Goal: Task Accomplishment & Management: Complete application form

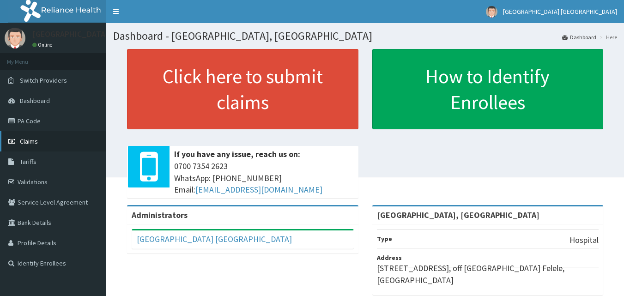
click at [33, 140] on span "Claims" at bounding box center [29, 141] width 18 height 8
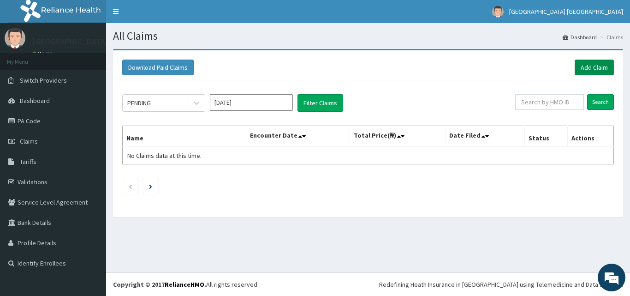
click at [597, 71] on link "Add Claim" at bounding box center [594, 68] width 39 height 16
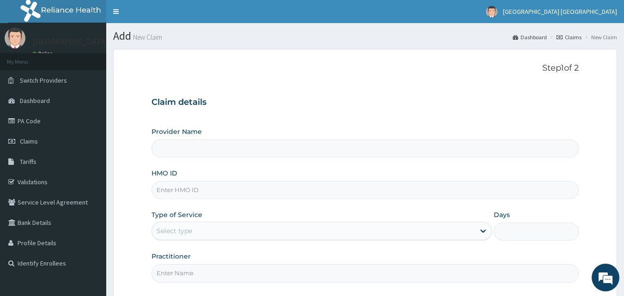
type input "[GEOGRAPHIC_DATA], [GEOGRAPHIC_DATA]"
click at [208, 190] on input "HMO ID" at bounding box center [364, 190] width 427 height 18
type input "GSV/12593/A"
click at [207, 234] on div "Select type" at bounding box center [313, 230] width 323 height 15
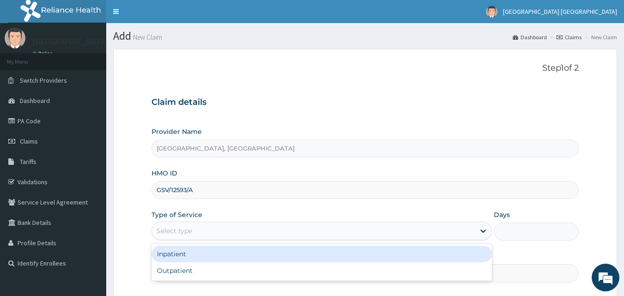
click at [178, 256] on div "Inpatient" at bounding box center [321, 254] width 340 height 17
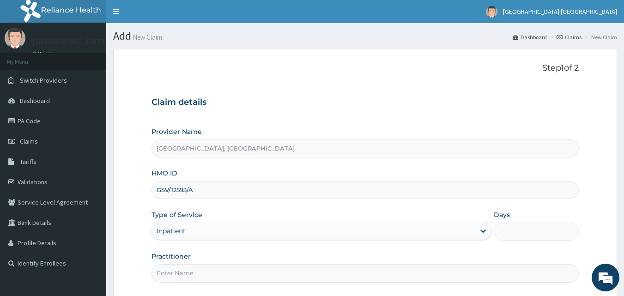
click at [534, 236] on input "Days" at bounding box center [535, 231] width 85 height 18
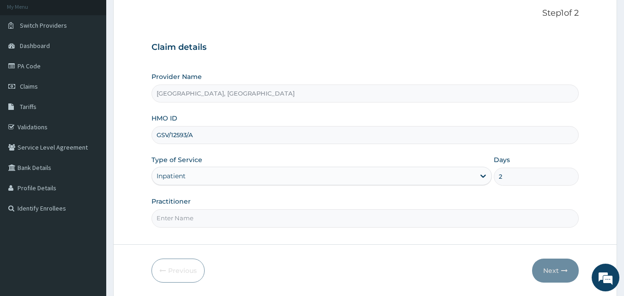
scroll to position [59, 0]
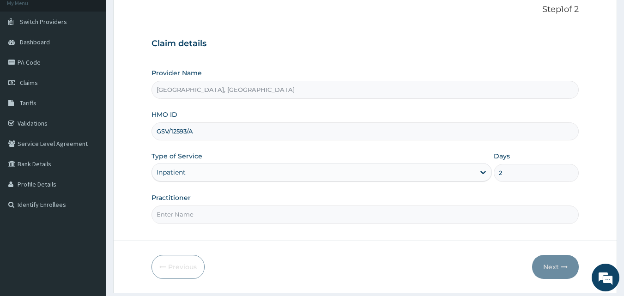
type input "2"
click at [184, 216] on input "Practitioner" at bounding box center [364, 214] width 427 height 18
type input "DR. SOLANKE"
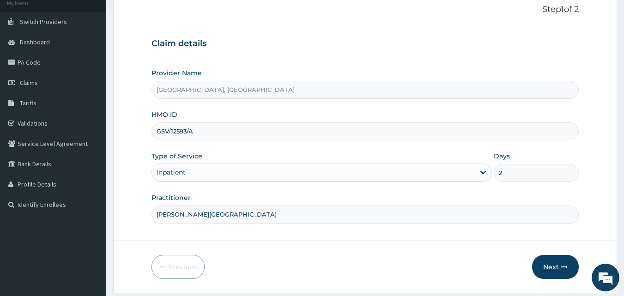
click at [557, 270] on button "Next" at bounding box center [555, 267] width 47 height 24
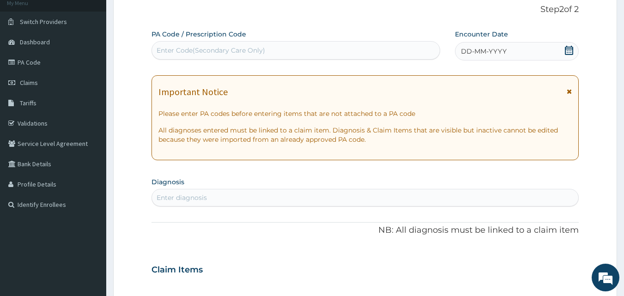
click at [525, 53] on div "DD-MM-YYYY" at bounding box center [517, 51] width 124 height 18
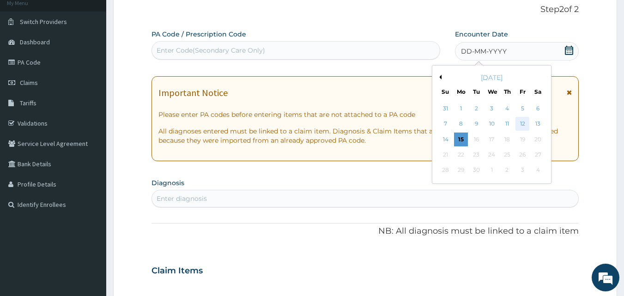
click at [517, 125] on div "12" at bounding box center [522, 124] width 14 height 14
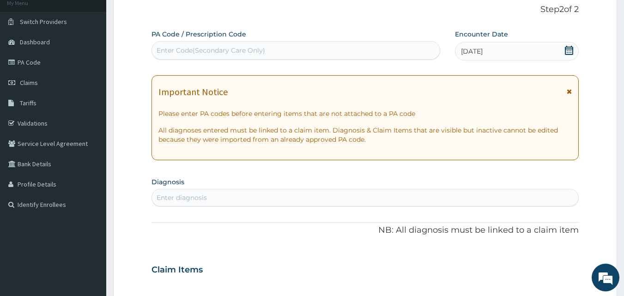
click at [252, 53] on div "Enter Code(Secondary Care Only)" at bounding box center [210, 50] width 108 height 9
paste input "PA/C8B7F8"
type input "PA/C8B7F8"
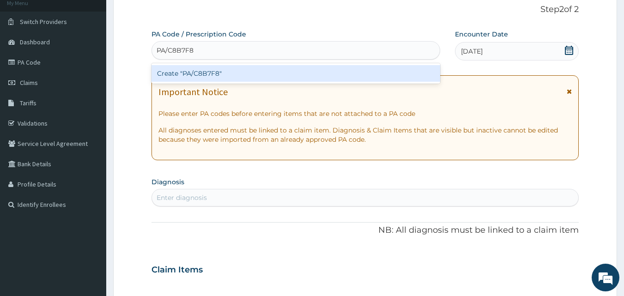
click at [176, 69] on div "Create "PA/C8B7F8"" at bounding box center [295, 73] width 289 height 17
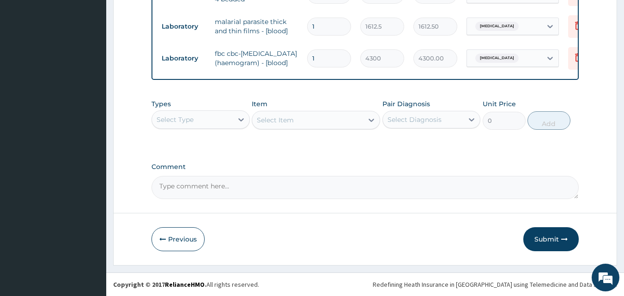
scroll to position [395, 0]
drag, startPoint x: 623, startPoint y: 174, endPoint x: 625, endPoint y: 163, distance: 10.3
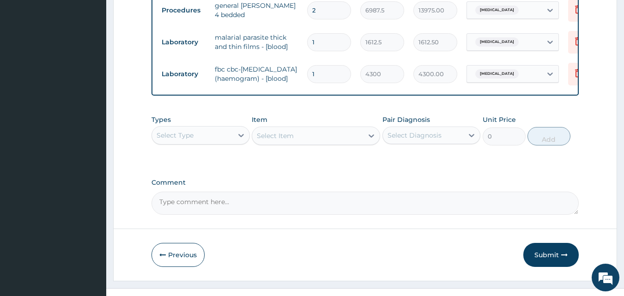
scroll to position [390, 0]
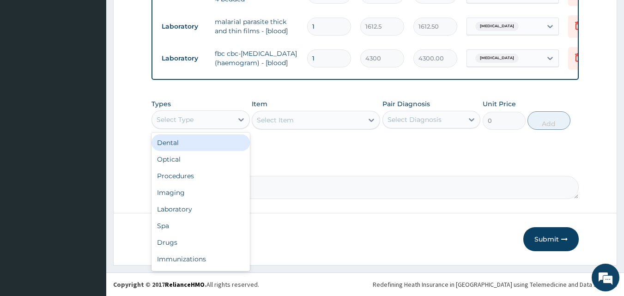
click at [208, 127] on div "Select Type" at bounding box center [192, 119] width 81 height 15
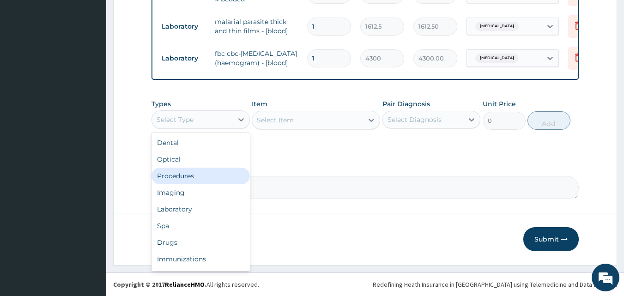
click at [192, 184] on div "Procedures" at bounding box center [200, 176] width 98 height 17
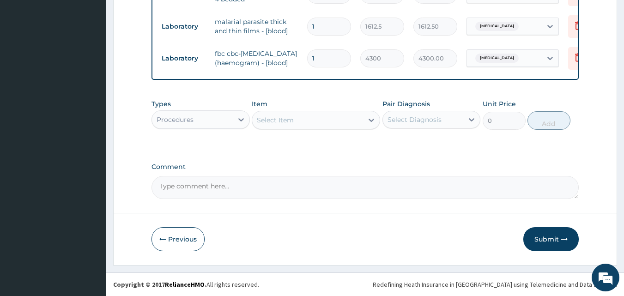
click at [297, 127] on div "Select Item" at bounding box center [307, 120] width 111 height 15
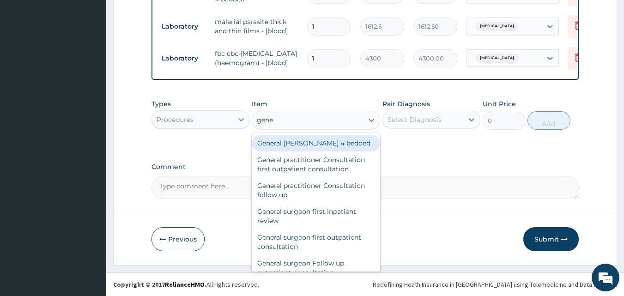
type input "gener"
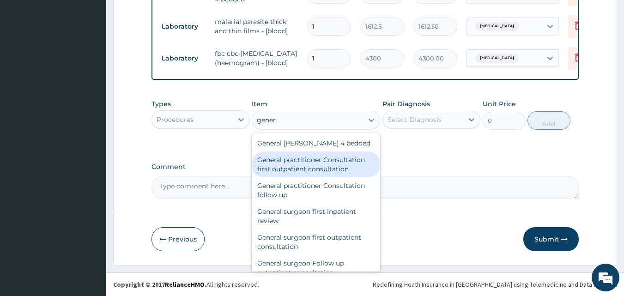
click at [303, 174] on div "General practitioner Consultation first outpatient consultation" at bounding box center [316, 164] width 128 height 26
type input "3547.5"
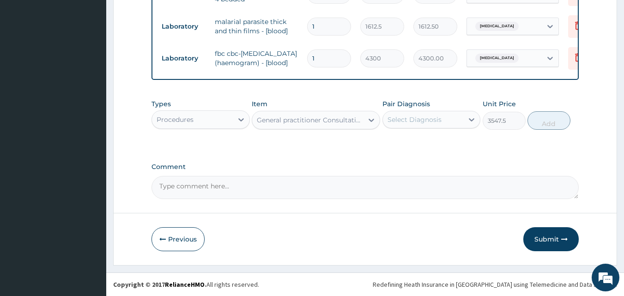
click at [302, 125] on div "General practitioner Consultation first outpatient consultation" at bounding box center [310, 119] width 107 height 9
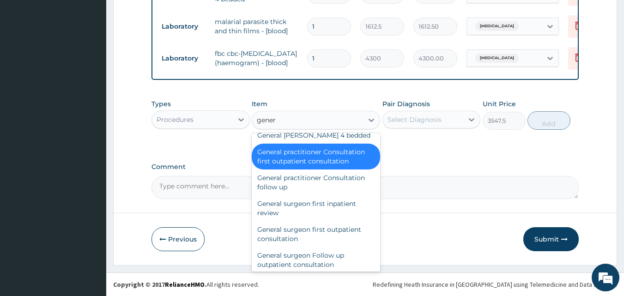
scroll to position [0, 0]
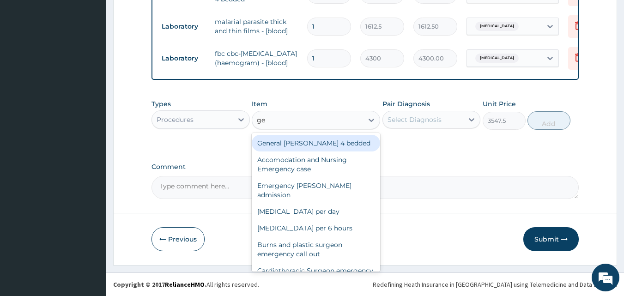
type input "g"
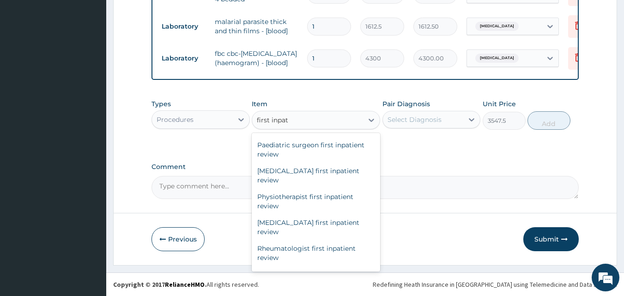
scroll to position [600, 0]
type input "f"
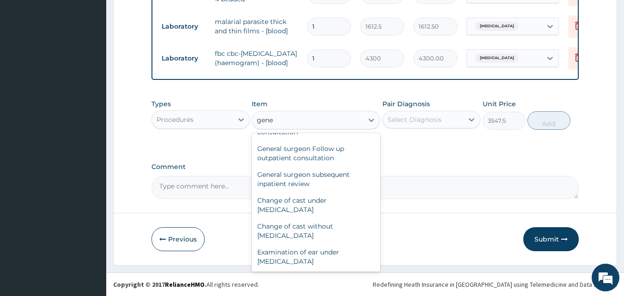
scroll to position [114, 0]
type input "general p"
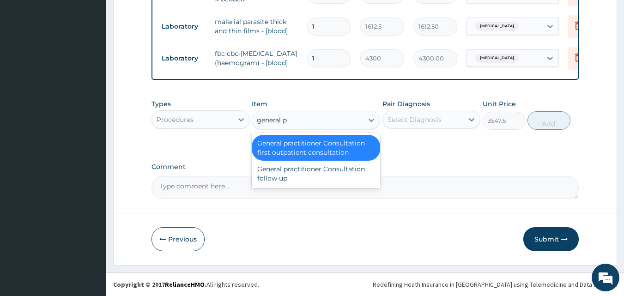
scroll to position [0, 0]
click at [308, 153] on div "General practitioner Consultation first outpatient consultation" at bounding box center [316, 148] width 128 height 26
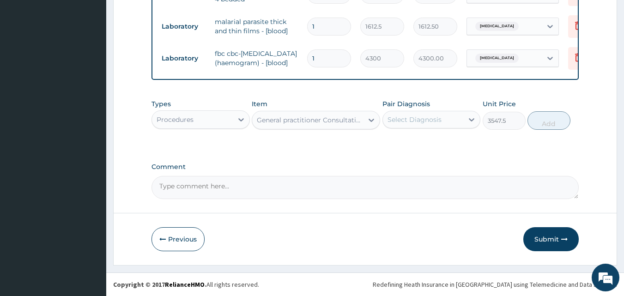
click at [405, 127] on div "Select Diagnosis" at bounding box center [423, 119] width 81 height 15
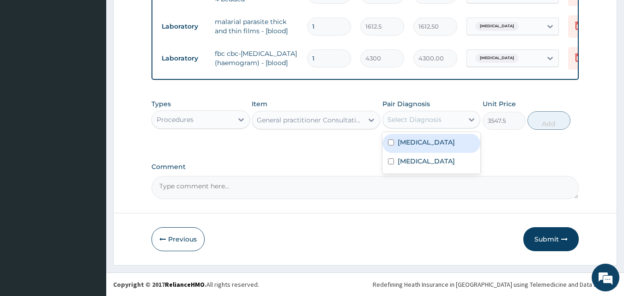
click at [391, 145] on input "checkbox" at bounding box center [391, 142] width 6 height 6
checkbox input "true"
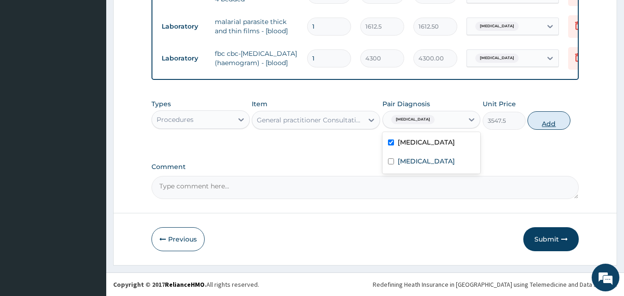
click at [542, 130] on button "Add" at bounding box center [548, 120] width 43 height 18
type input "0"
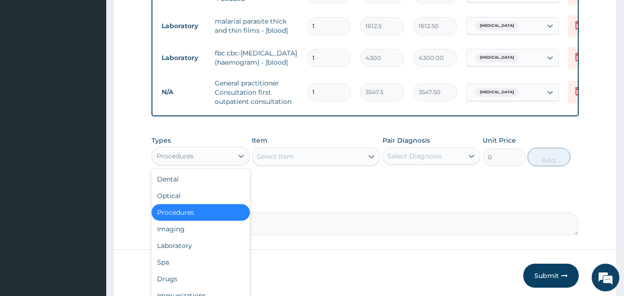
click at [201, 163] on div "Procedures" at bounding box center [192, 156] width 81 height 15
click at [170, 287] on div "Drugs" at bounding box center [200, 278] width 98 height 17
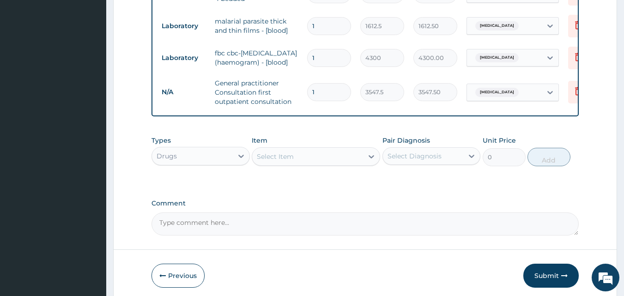
click at [316, 164] on div "Select Item" at bounding box center [307, 156] width 111 height 15
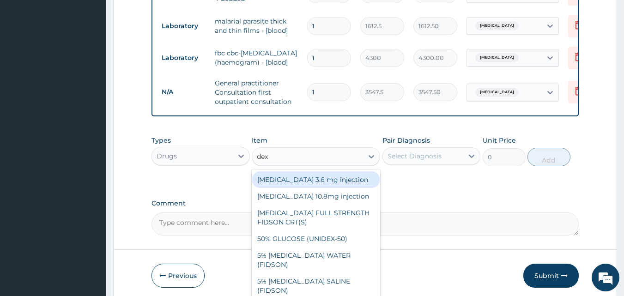
type input "dext"
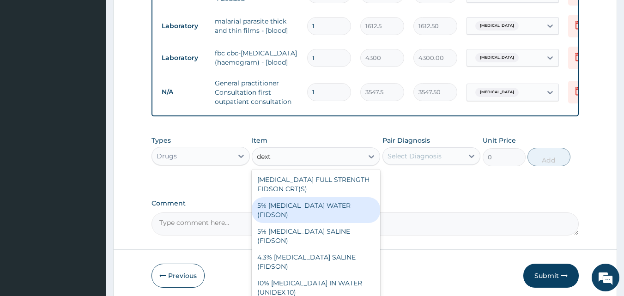
click at [312, 220] on div "5% [MEDICAL_DATA] WATER (FIDSON)" at bounding box center [316, 210] width 128 height 26
type input "1773.75"
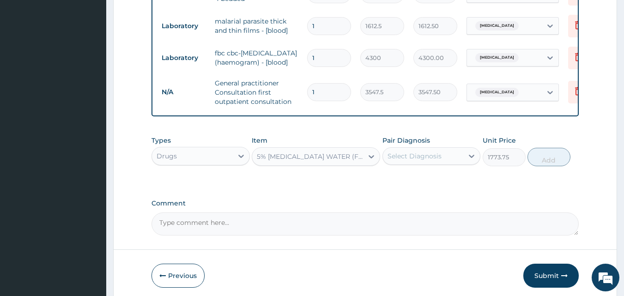
click at [424, 161] on div "Select Diagnosis" at bounding box center [414, 155] width 54 height 9
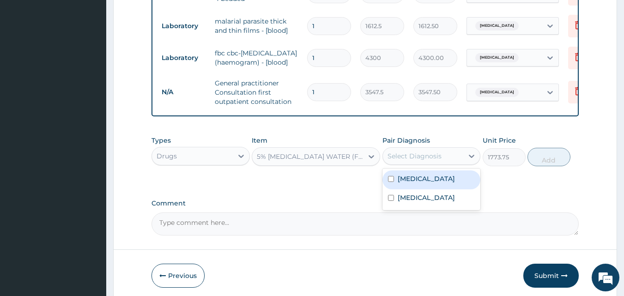
click at [391, 182] on input "checkbox" at bounding box center [391, 179] width 6 height 6
checkbox input "true"
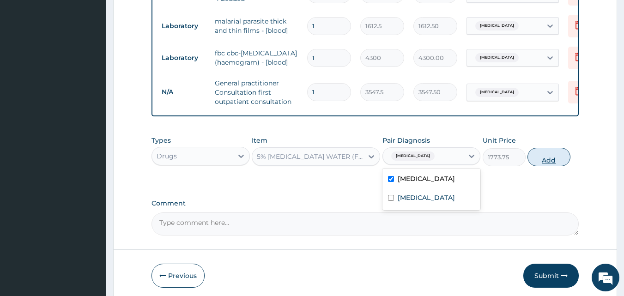
click at [545, 166] on button "Add" at bounding box center [548, 157] width 43 height 18
type input "0"
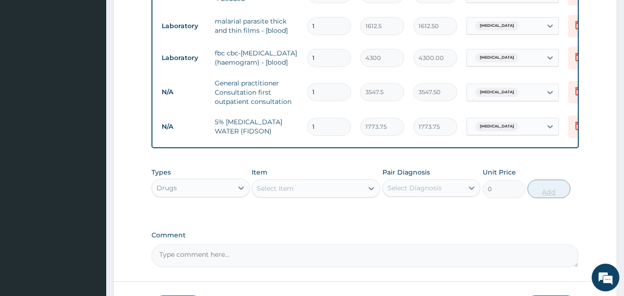
type input "2"
type input "3547.50"
click at [294, 196] on div "Select Item" at bounding box center [307, 188] width 111 height 15
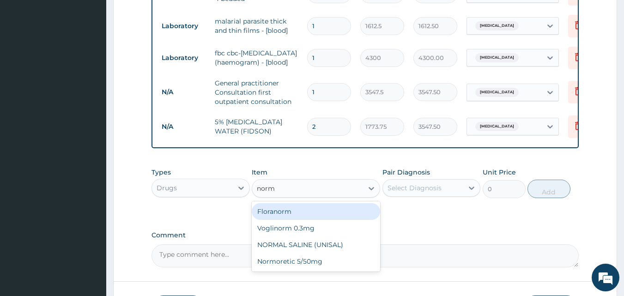
type input "norma"
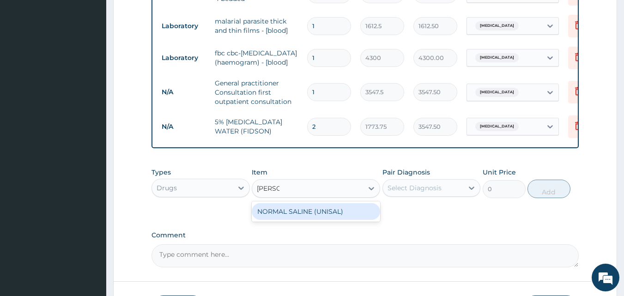
click at [293, 220] on div "NORMAL SALINE (UNISAL)" at bounding box center [316, 211] width 128 height 17
type input "1773.75"
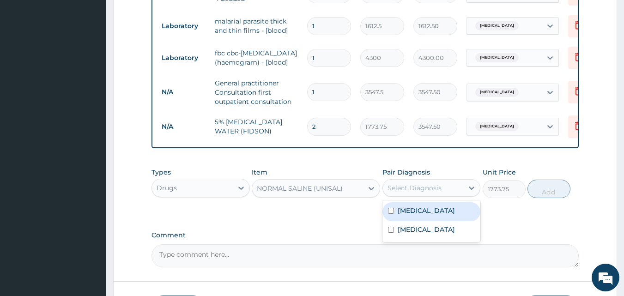
click at [435, 192] on div "Select Diagnosis" at bounding box center [414, 187] width 54 height 9
click at [390, 214] on input "checkbox" at bounding box center [391, 211] width 6 height 6
checkbox input "true"
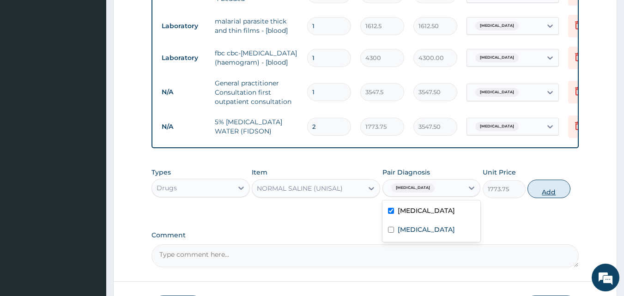
click at [557, 198] on button "Add" at bounding box center [548, 189] width 43 height 18
type input "0"
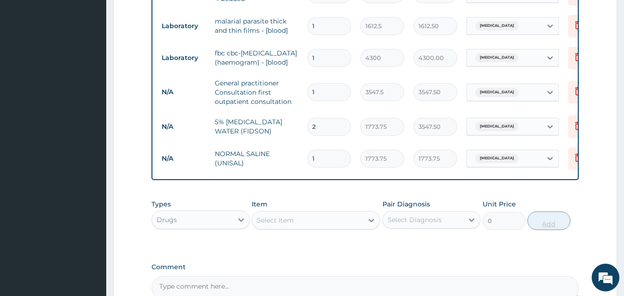
type input "2"
type input "3547.50"
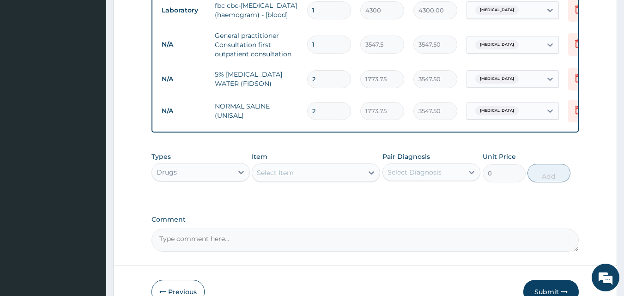
scroll to position [443, 0]
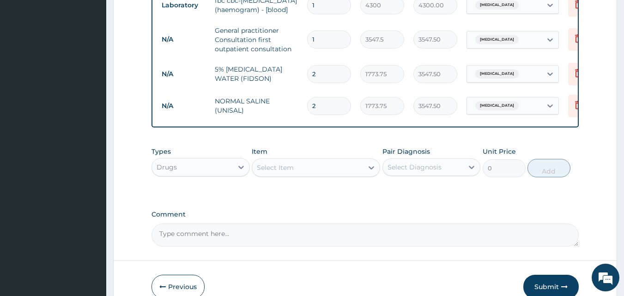
click at [319, 175] on div "Select Item" at bounding box center [307, 167] width 111 height 15
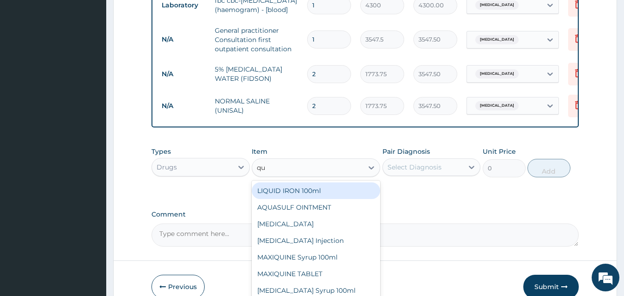
type input "qui"
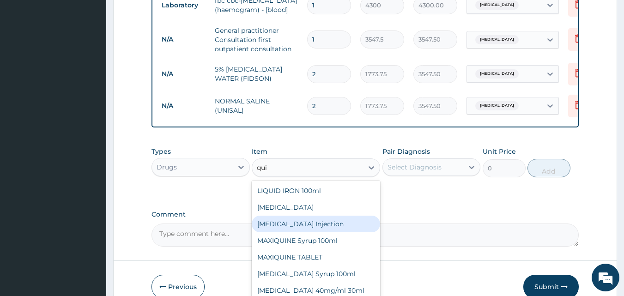
click at [306, 232] on div "[MEDICAL_DATA] Injection" at bounding box center [316, 224] width 128 height 17
type input "591.25"
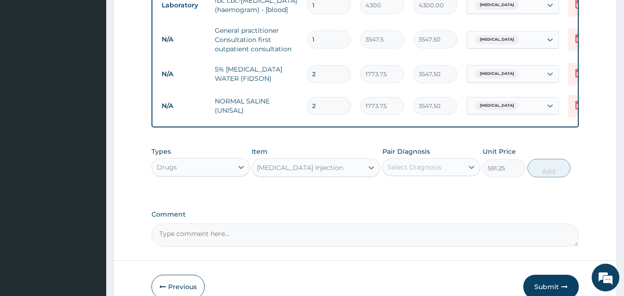
click at [416, 172] on div "Select Diagnosis" at bounding box center [414, 166] width 54 height 9
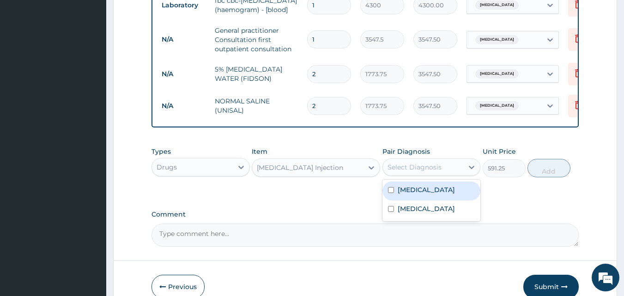
click at [389, 193] on input "checkbox" at bounding box center [391, 190] width 6 height 6
checkbox input "true"
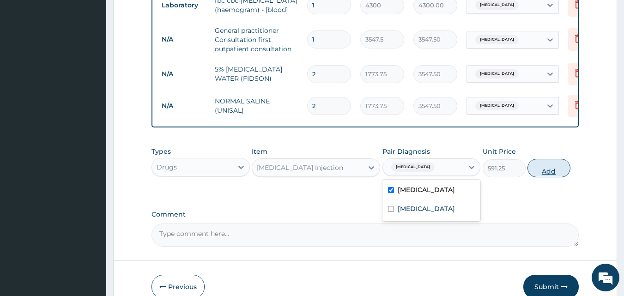
click at [538, 177] on button "Add" at bounding box center [548, 168] width 43 height 18
type input "0"
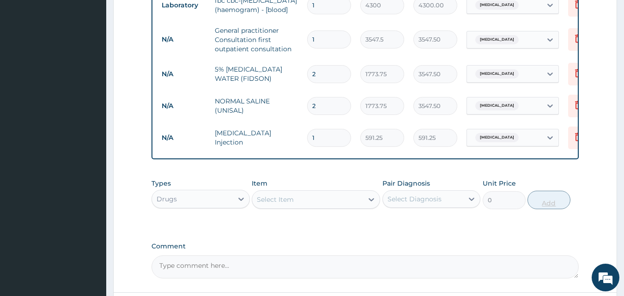
type input "2"
type input "1182.50"
type input "3"
type input "1773.75"
click at [323, 207] on div "Select Item" at bounding box center [307, 199] width 111 height 15
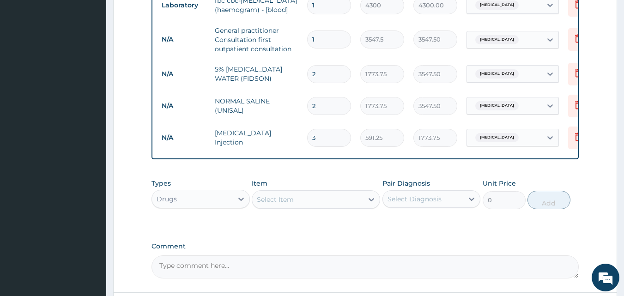
click at [323, 207] on div "Select Item" at bounding box center [307, 199] width 111 height 15
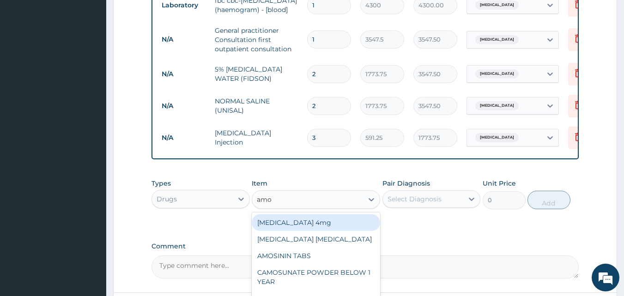
type input "amox"
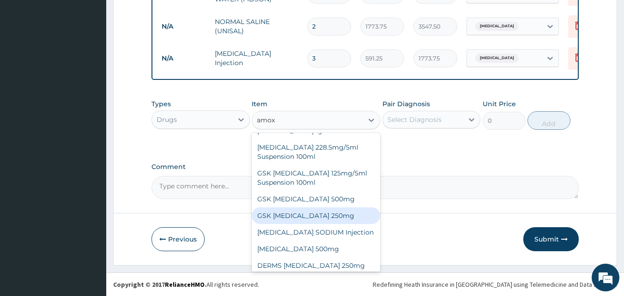
scroll to position [17, 0]
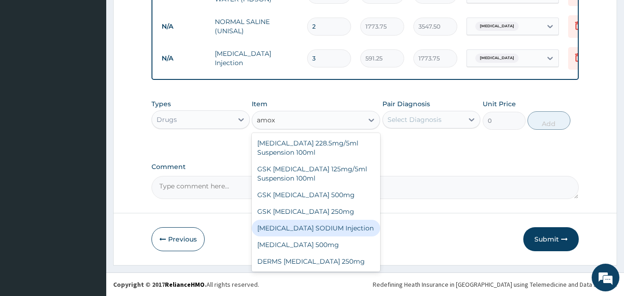
click at [341, 229] on div "[MEDICAL_DATA] SODIUM Injection" at bounding box center [316, 228] width 128 height 17
type input "591.25"
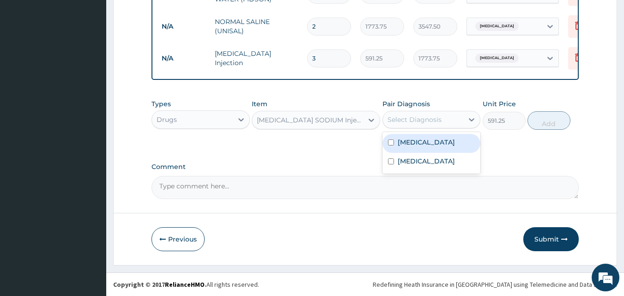
click at [423, 122] on div "Select Diagnosis" at bounding box center [414, 119] width 54 height 9
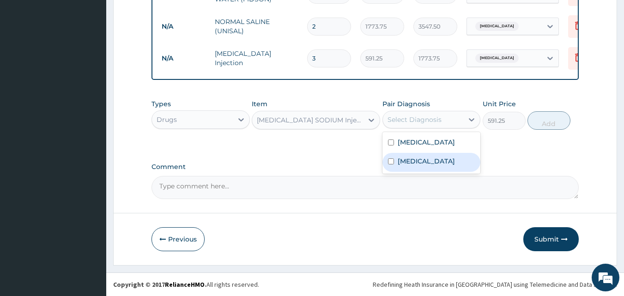
click at [391, 161] on input "checkbox" at bounding box center [391, 161] width 6 height 6
checkbox input "true"
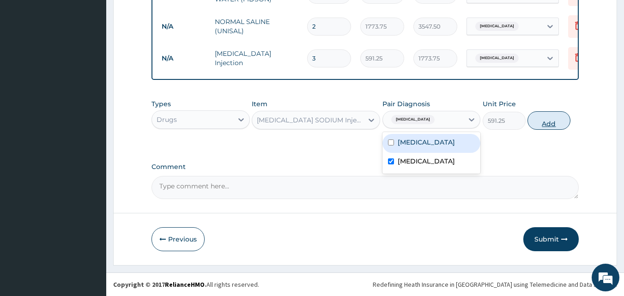
click at [557, 116] on button "Add" at bounding box center [548, 120] width 43 height 18
type input "0"
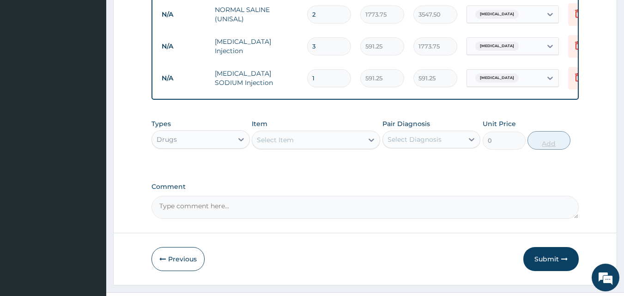
type input "2"
type input "1182.50"
click at [305, 147] on div "Select Item" at bounding box center [307, 139] width 111 height 15
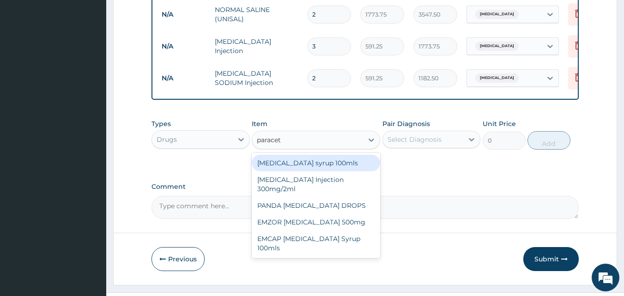
type input "paraceta"
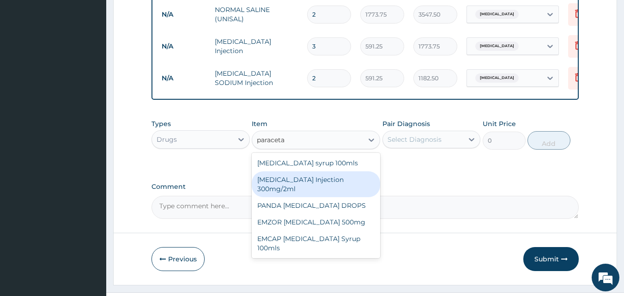
click at [297, 194] on div "[MEDICAL_DATA] Injection 300mg/2ml" at bounding box center [316, 184] width 128 height 26
type input "260.15"
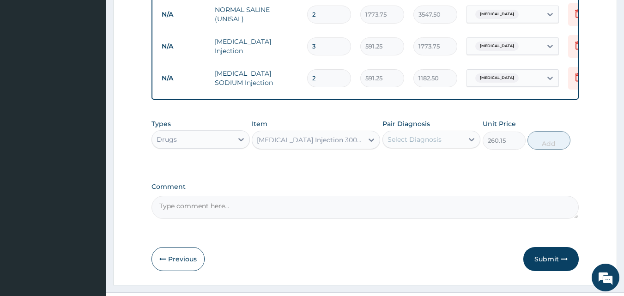
click at [435, 144] on div "Select Diagnosis" at bounding box center [414, 139] width 54 height 9
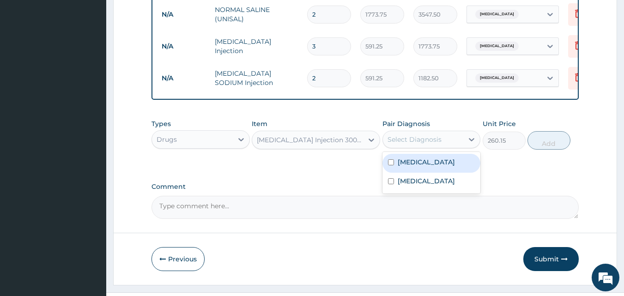
click at [390, 165] on input "checkbox" at bounding box center [391, 162] width 6 height 6
checkbox input "true"
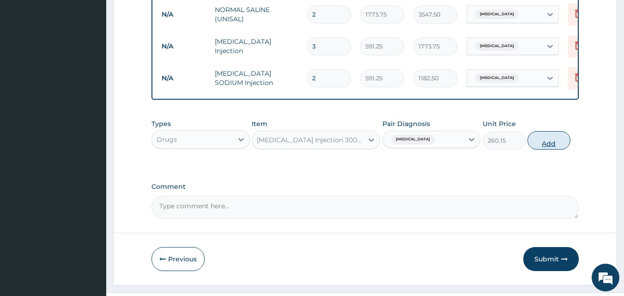
click at [561, 150] on button "Add" at bounding box center [548, 140] width 43 height 18
type input "0"
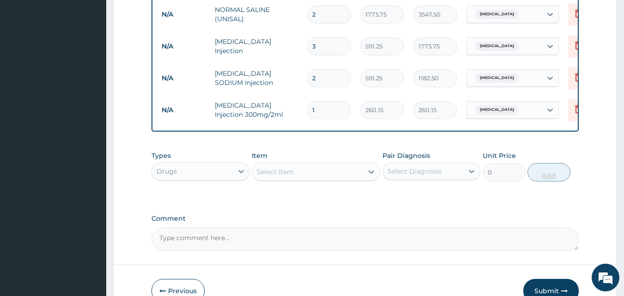
type input "2"
type input "520.30"
type input "3"
type input "780.45"
type input "4"
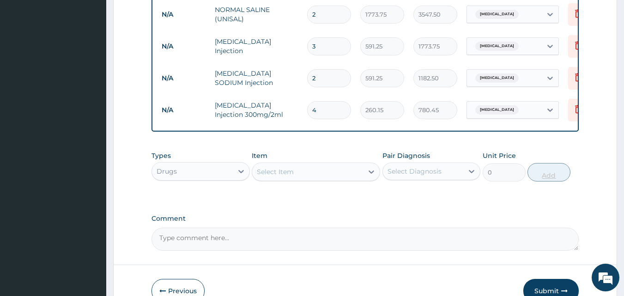
type input "1040.60"
click at [306, 179] on div "Select Item" at bounding box center [307, 171] width 111 height 15
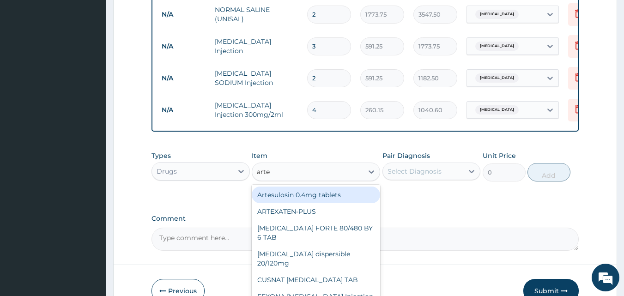
type input "artem"
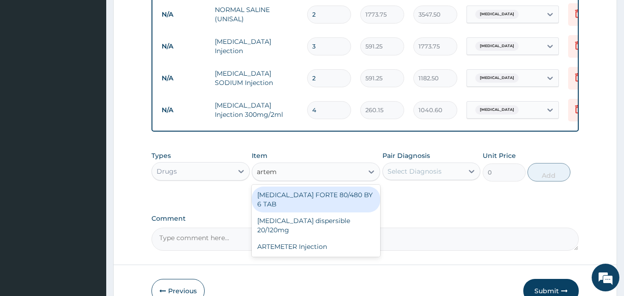
click at [312, 206] on div "[MEDICAL_DATA] FORTE 80/480 BY 6 TAB" at bounding box center [316, 199] width 128 height 26
type input "449.35"
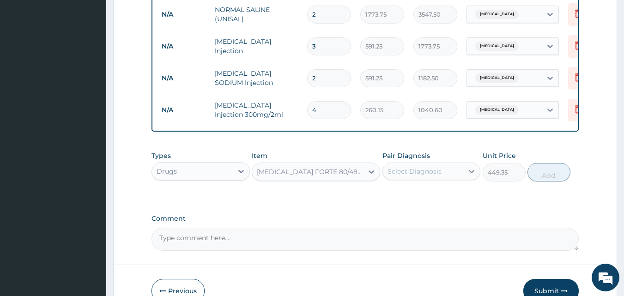
click at [426, 176] on div "Select Diagnosis" at bounding box center [414, 171] width 54 height 9
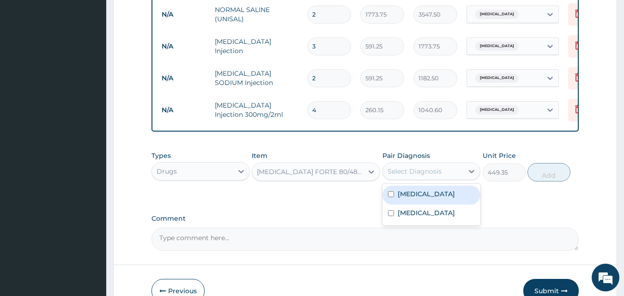
click at [391, 197] on input "checkbox" at bounding box center [391, 194] width 6 height 6
checkbox input "true"
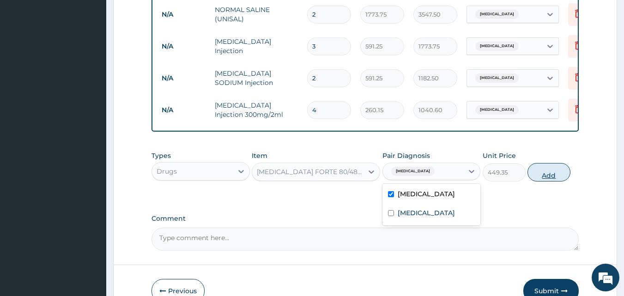
click at [539, 181] on button "Add" at bounding box center [548, 172] width 43 height 18
type input "0"
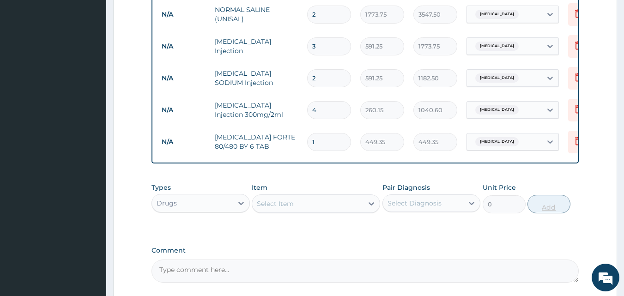
type input "0.00"
type input "6"
type input "2696.10"
type input "6"
click at [303, 211] on div "Select Item" at bounding box center [307, 203] width 111 height 15
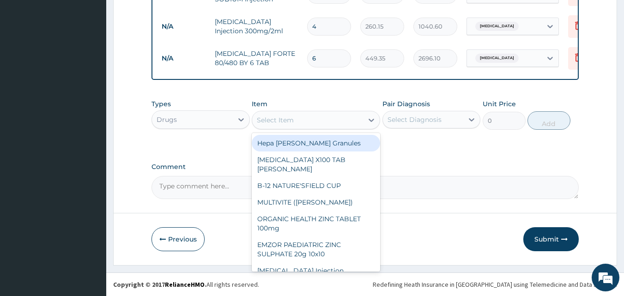
scroll to position [626, 0]
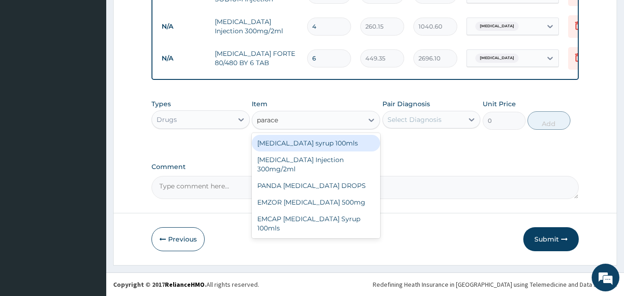
type input "paracet"
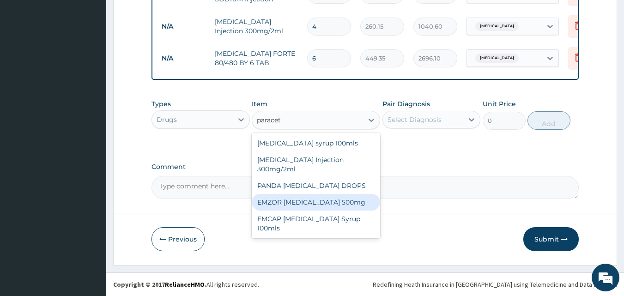
click at [292, 205] on div "EMZOR [MEDICAL_DATA] 500mg" at bounding box center [316, 202] width 128 height 17
type input "23.65"
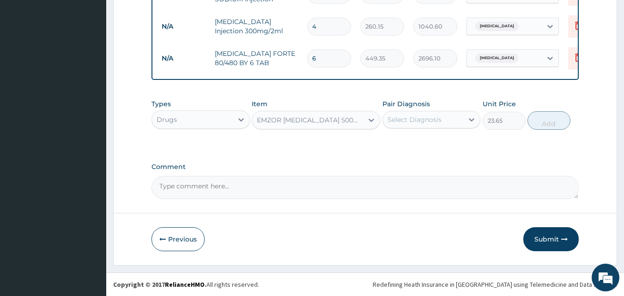
click at [422, 121] on div "Select Diagnosis" at bounding box center [414, 119] width 54 height 9
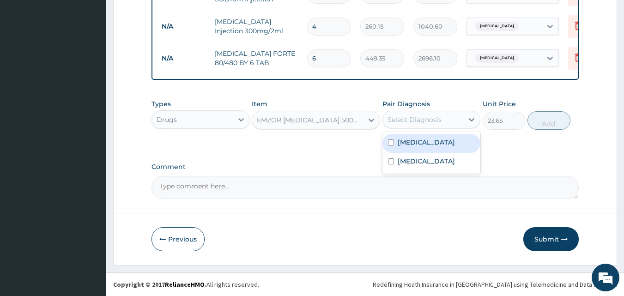
click at [391, 144] on input "checkbox" at bounding box center [391, 142] width 6 height 6
checkbox input "true"
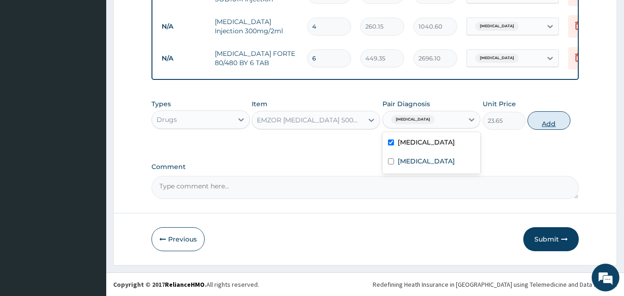
click at [542, 126] on button "Add" at bounding box center [548, 120] width 43 height 18
type input "0"
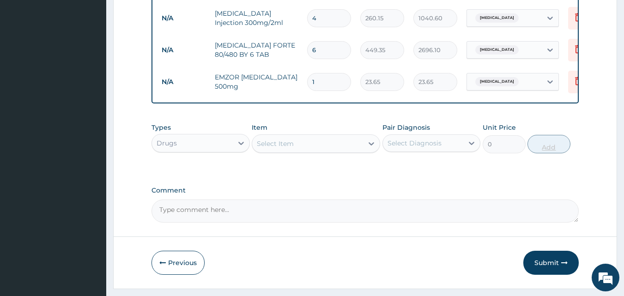
type input "18"
type input "425.70"
type input "18"
click at [282, 148] on div "Select Item" at bounding box center [275, 143] width 37 height 9
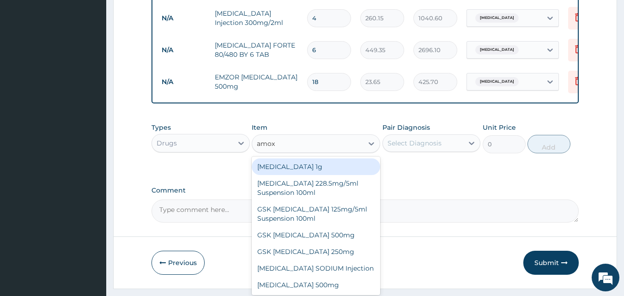
type input "amoxi"
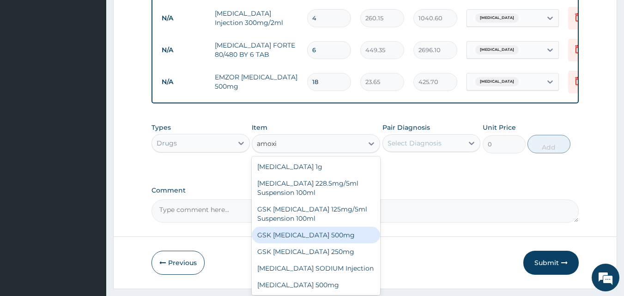
click at [294, 243] on div "GSK [MEDICAL_DATA] 500mg" at bounding box center [316, 235] width 128 height 17
type input "59.125"
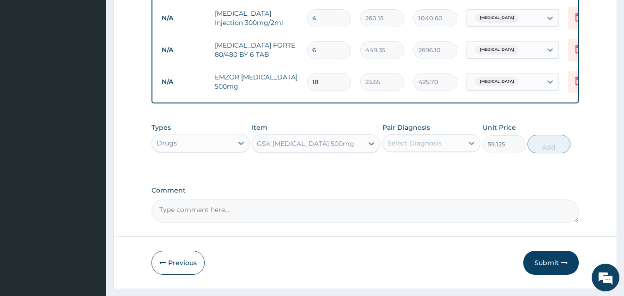
click at [427, 148] on div "Select Diagnosis" at bounding box center [414, 142] width 54 height 9
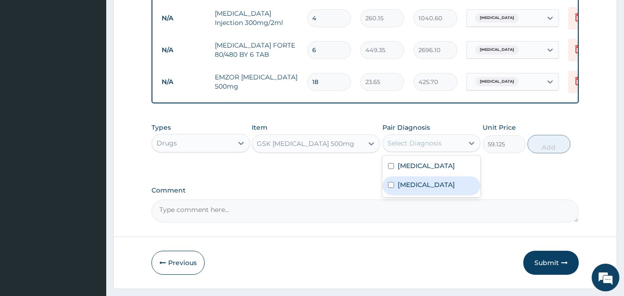
click at [390, 188] on input "checkbox" at bounding box center [391, 185] width 6 height 6
checkbox input "true"
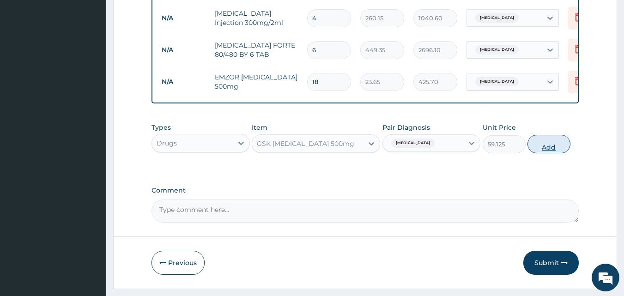
click at [544, 153] on button "Add" at bounding box center [548, 144] width 43 height 18
type input "0"
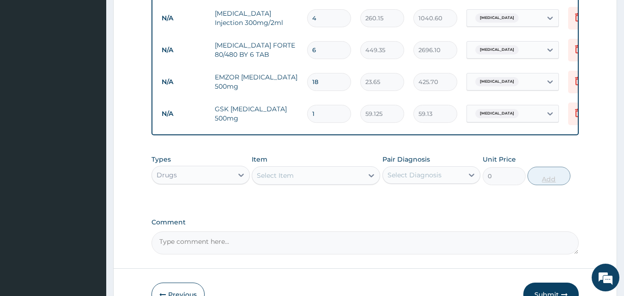
type input "15"
type input "886.88"
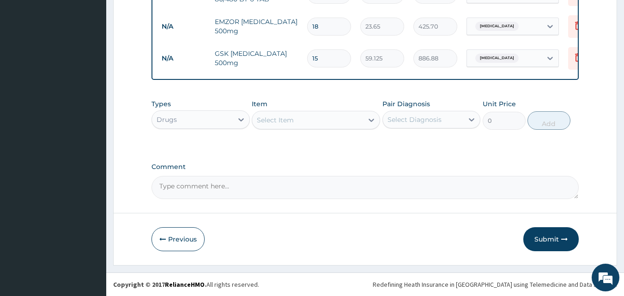
scroll to position [693, 0]
type input "15"
click at [546, 241] on button "Submit" at bounding box center [550, 239] width 55 height 24
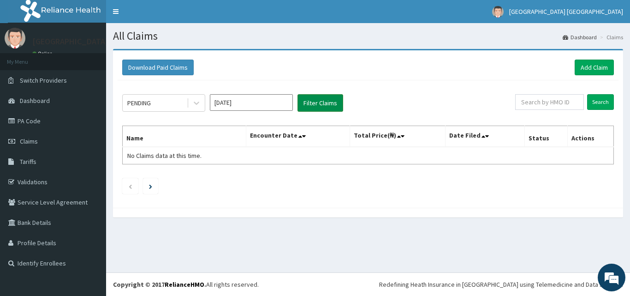
click at [315, 105] on button "Filter Claims" at bounding box center [321, 103] width 46 height 18
click at [312, 107] on button "Filter Claims" at bounding box center [321, 103] width 46 height 18
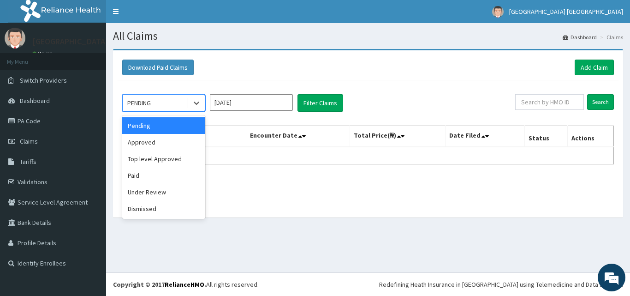
click at [150, 103] on div "PENDING" at bounding box center [139, 102] width 24 height 9
click at [148, 138] on div "Approved" at bounding box center [163, 142] width 83 height 17
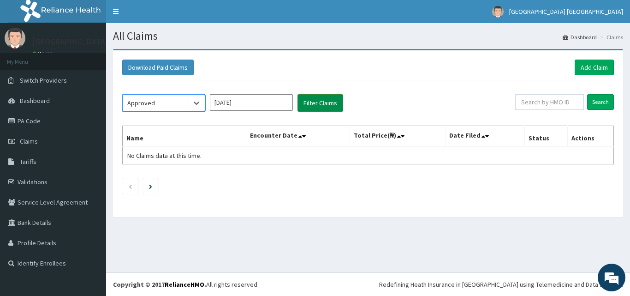
click at [324, 101] on button "Filter Claims" at bounding box center [321, 103] width 46 height 18
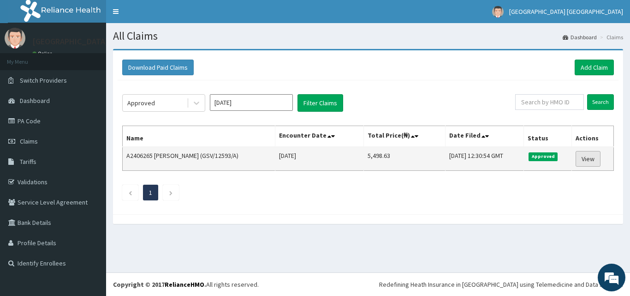
click at [593, 160] on link "View" at bounding box center [588, 159] width 25 height 16
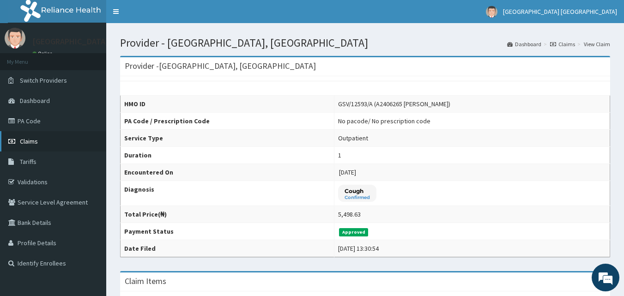
click at [29, 139] on span "Claims" at bounding box center [29, 141] width 18 height 8
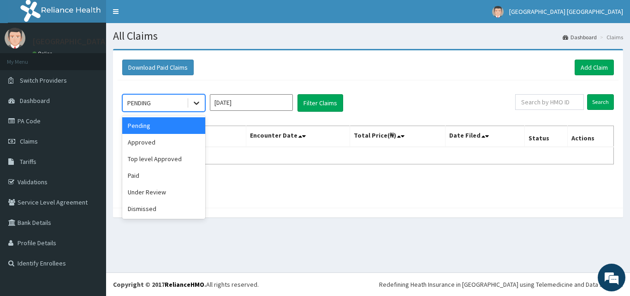
click at [196, 104] on icon at bounding box center [197, 103] width 6 height 3
click at [156, 195] on div "Under Review" at bounding box center [163, 192] width 83 height 17
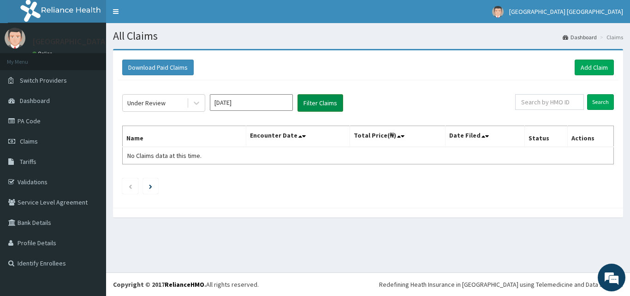
click at [319, 104] on button "Filter Claims" at bounding box center [321, 103] width 46 height 18
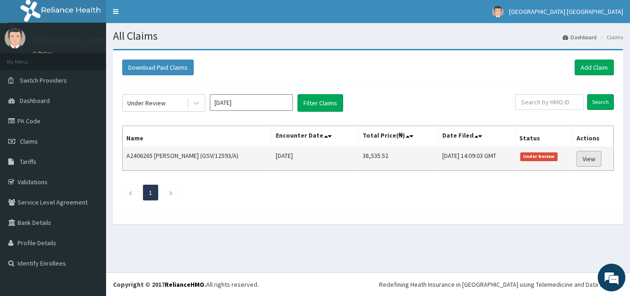
click at [590, 159] on link "View" at bounding box center [589, 159] width 25 height 16
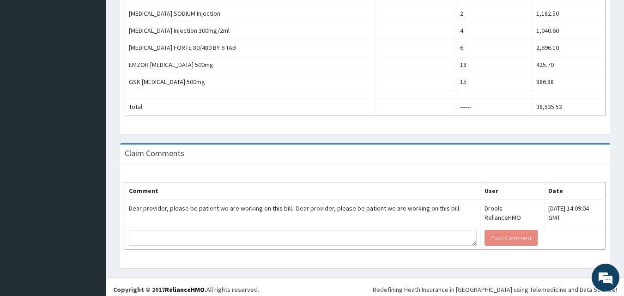
scroll to position [447, 0]
